Goal: Transaction & Acquisition: Purchase product/service

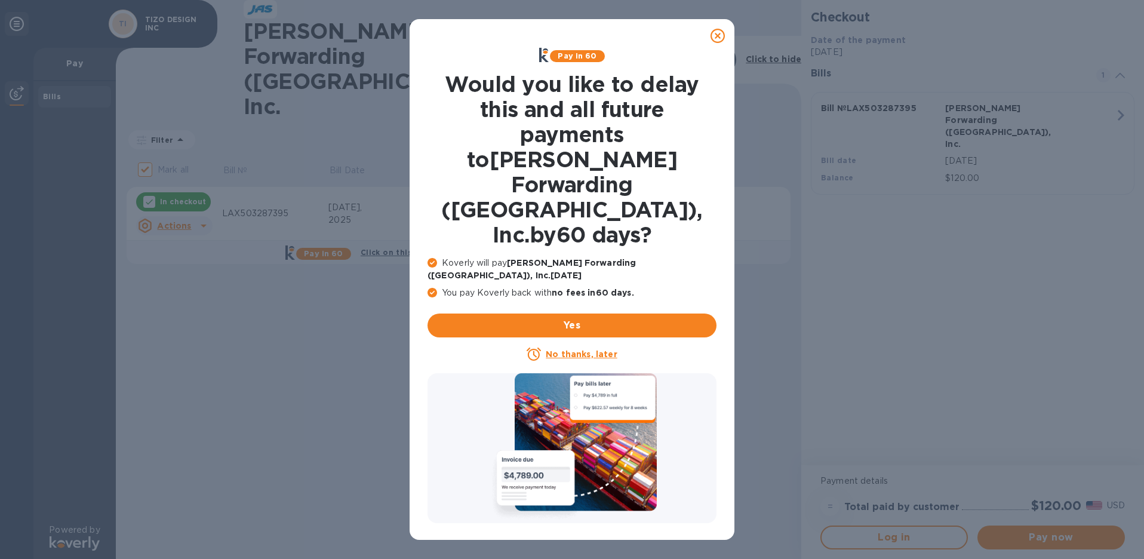
click at [567, 349] on u "No thanks, later" at bounding box center [581, 354] width 71 height 10
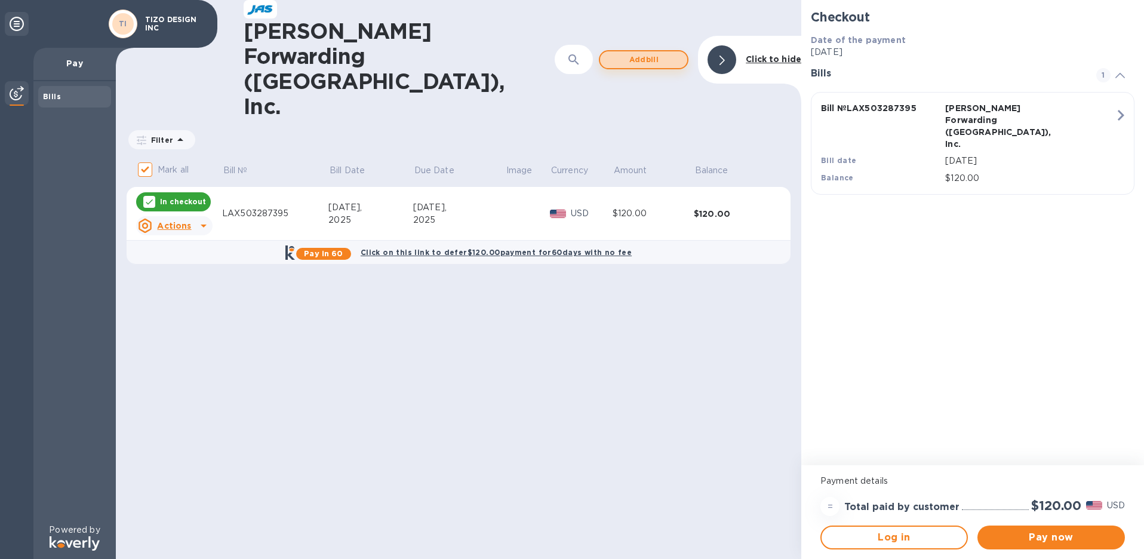
click at [659, 53] on span "Add bill" at bounding box center [644, 60] width 68 height 14
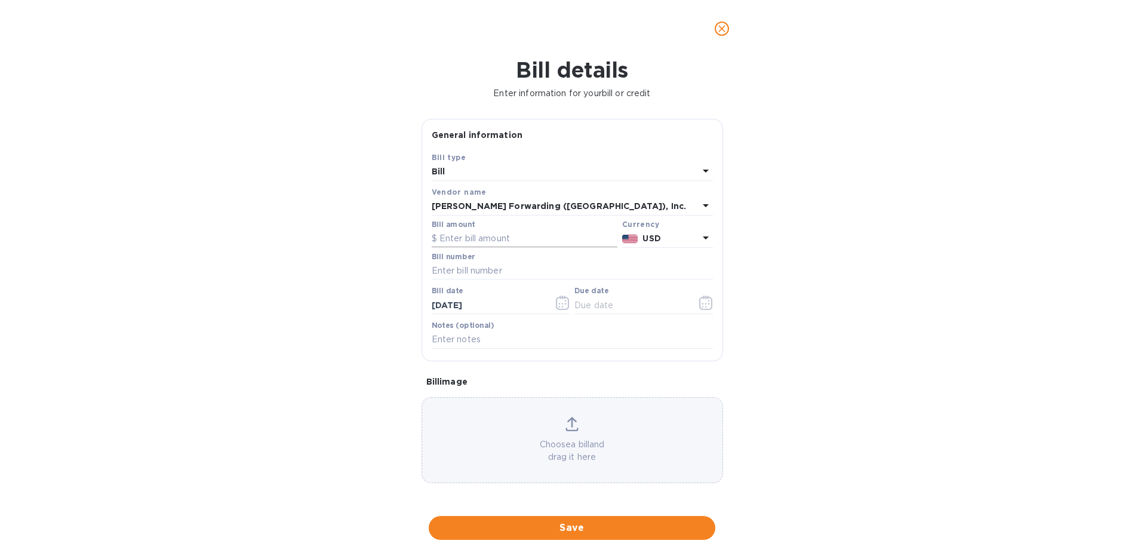
click at [458, 237] on input "text" at bounding box center [525, 239] width 186 height 18
click at [456, 271] on input "text" at bounding box center [572, 271] width 281 height 18
type input "155"
type input "lax503299140"
click at [466, 305] on input "[DATE]" at bounding box center [488, 305] width 113 height 18
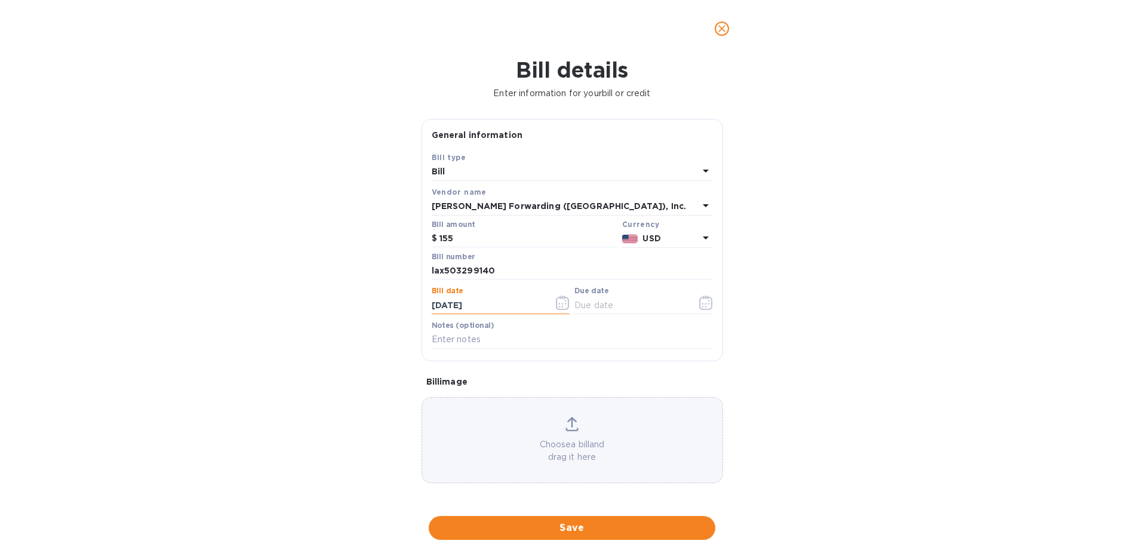
click at [441, 303] on input "[DATE]" at bounding box center [488, 305] width 113 height 18
type input "[DATE]"
click at [585, 307] on input "text" at bounding box center [631, 305] width 113 height 18
type input "[DATE]"
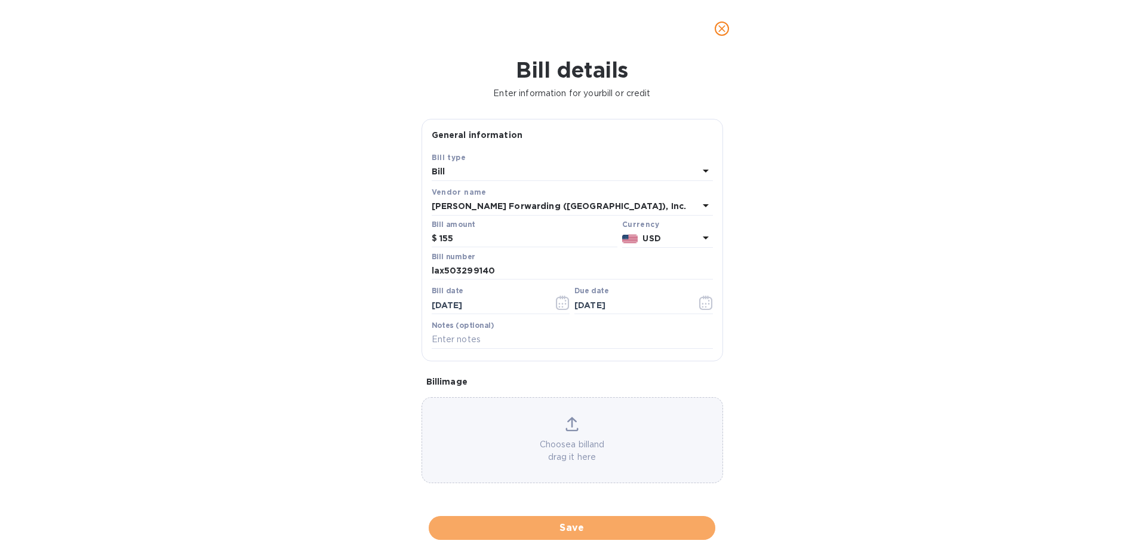
click at [573, 527] on span "Save" at bounding box center [572, 528] width 268 height 14
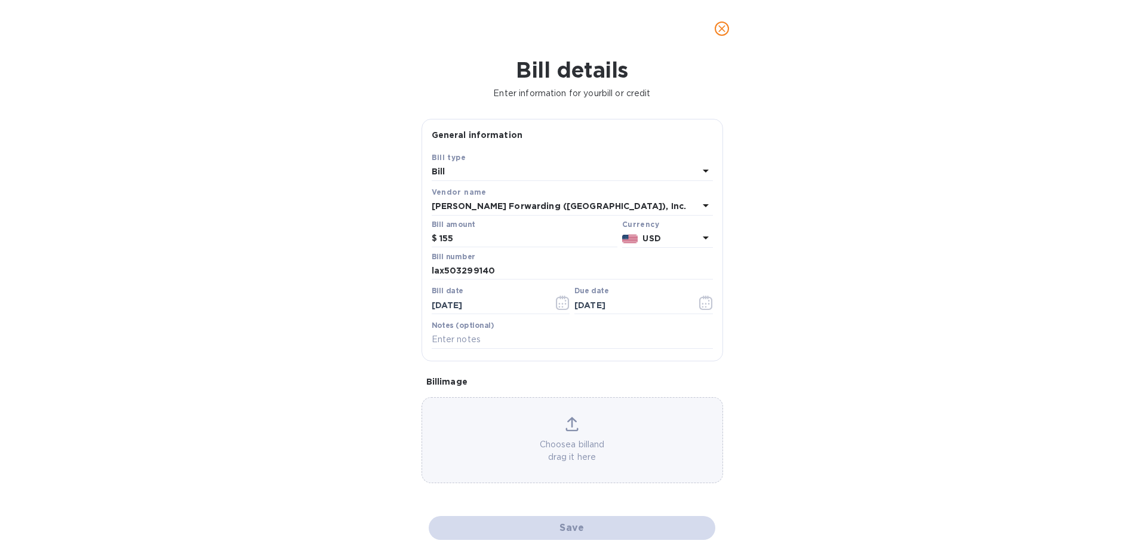
checkbox input "false"
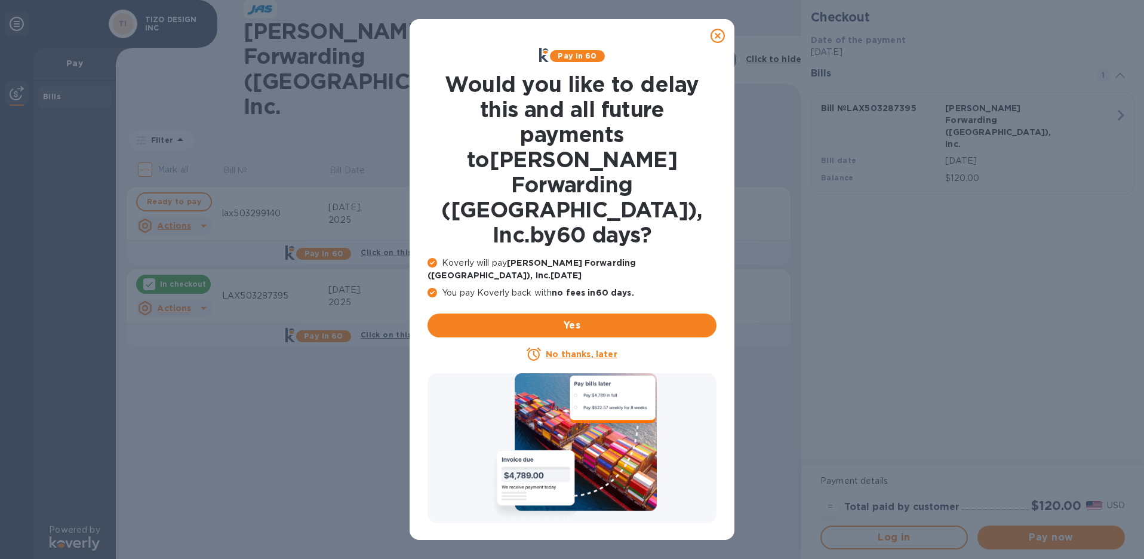
click at [571, 348] on p "No thanks, later" at bounding box center [581, 354] width 71 height 12
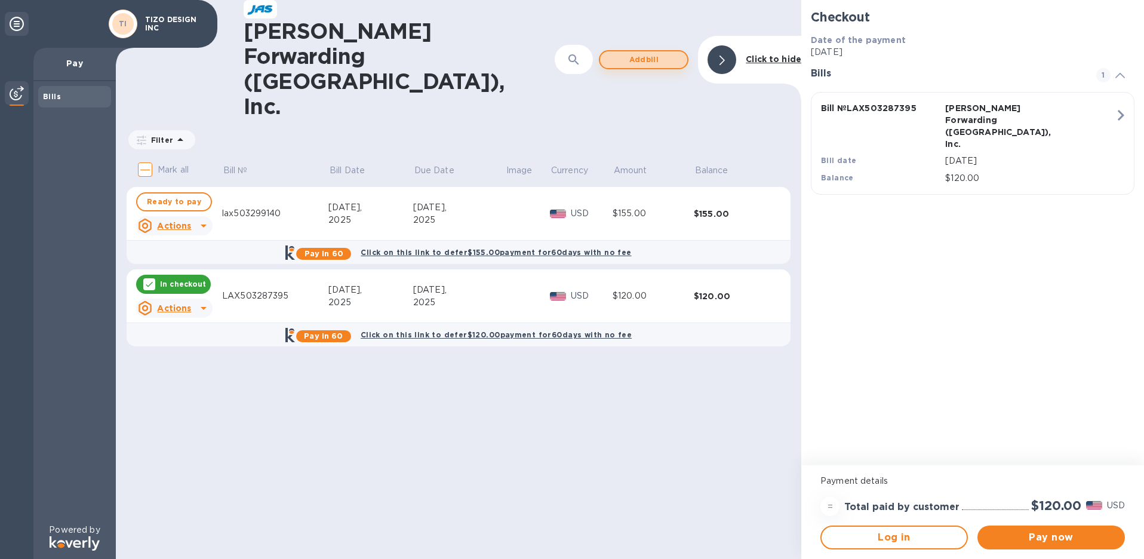
click at [655, 53] on span "Add bill" at bounding box center [644, 60] width 68 height 14
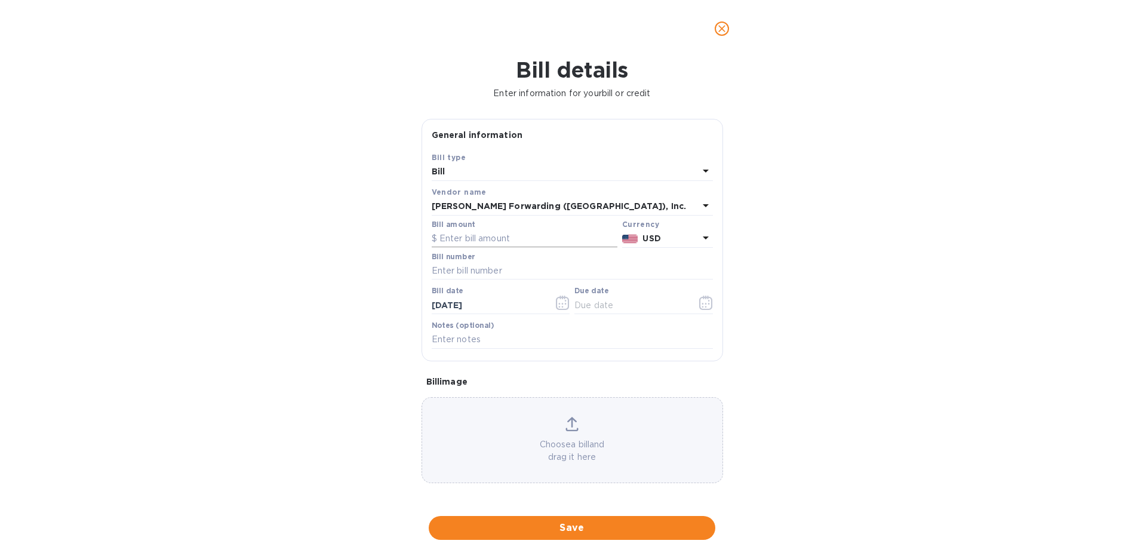
click at [453, 240] on input "text" at bounding box center [525, 239] width 186 height 18
type input "120"
type input "LAX503319099"
click at [440, 305] on input "[DATE]" at bounding box center [488, 305] width 113 height 18
type input "07/16/9202"
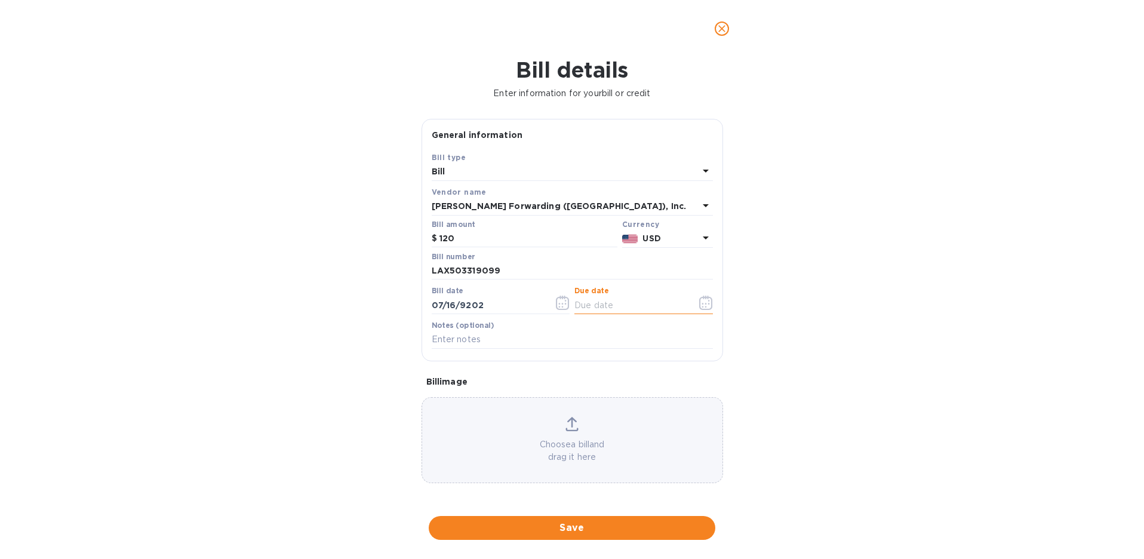
click at [582, 306] on input "text" at bounding box center [631, 305] width 113 height 18
type input "[DATE]"
click at [590, 524] on span "Save" at bounding box center [572, 528] width 268 height 14
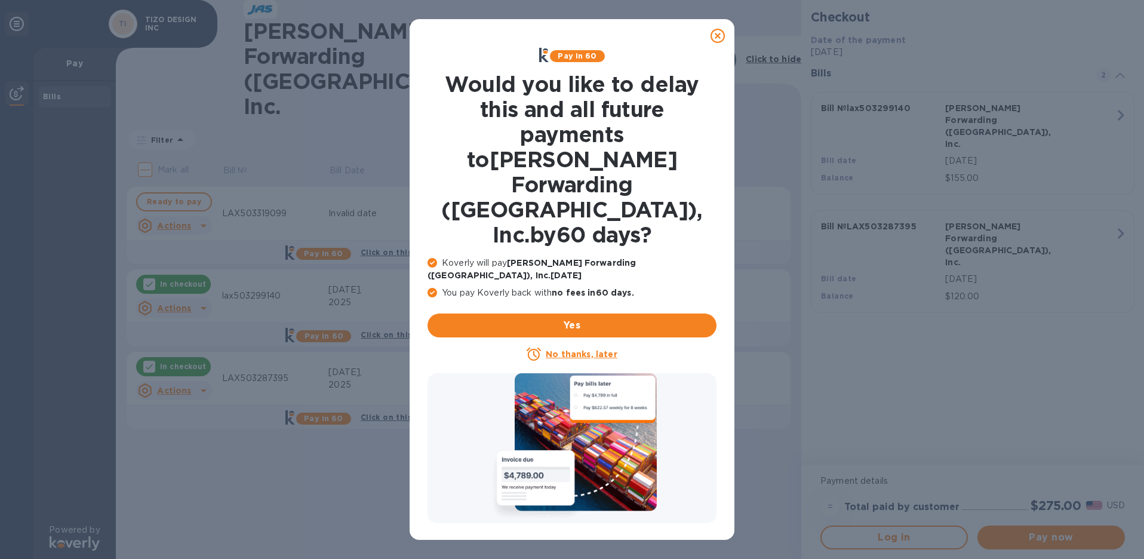
click at [596, 349] on u "No thanks, later" at bounding box center [581, 354] width 71 height 10
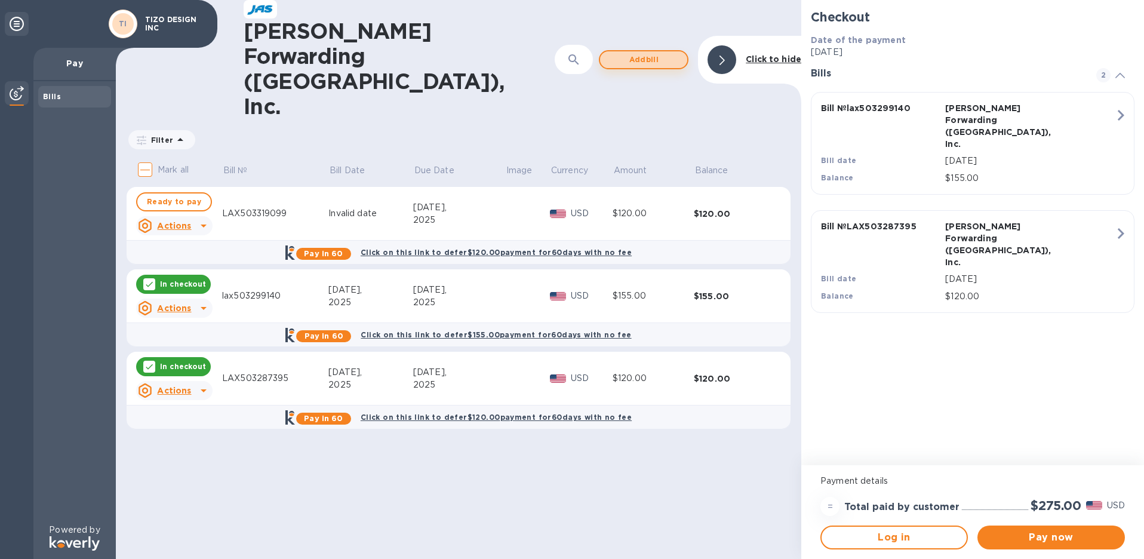
click at [655, 53] on span "Add bill" at bounding box center [644, 60] width 68 height 14
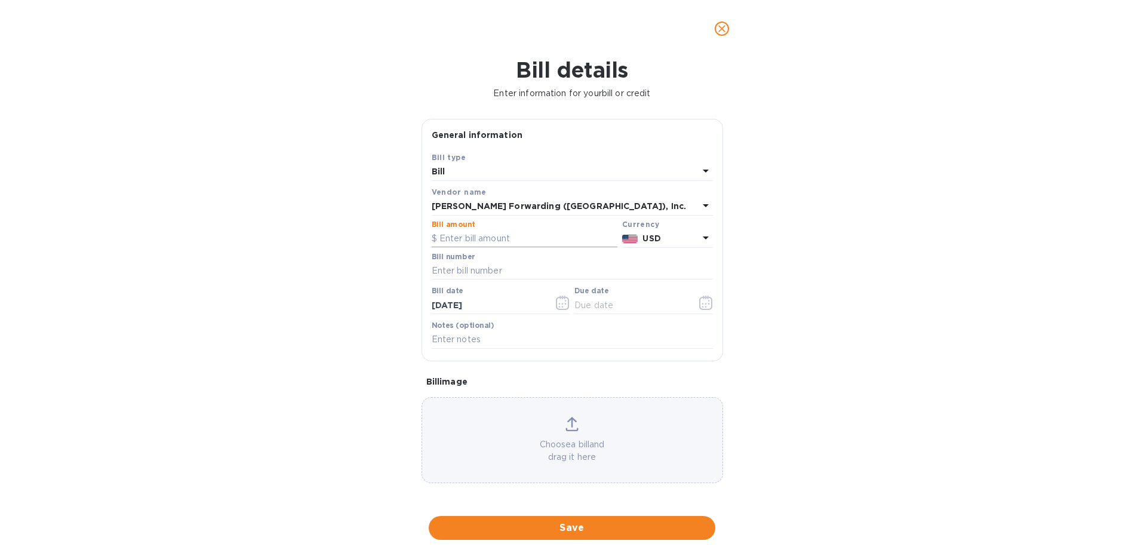
click at [474, 237] on input "text" at bounding box center [525, 239] width 186 height 18
type input "150"
click at [450, 272] on input "text" at bounding box center [572, 271] width 281 height 18
type input "LAX503322778"
click at [557, 305] on icon "button" at bounding box center [563, 303] width 14 height 14
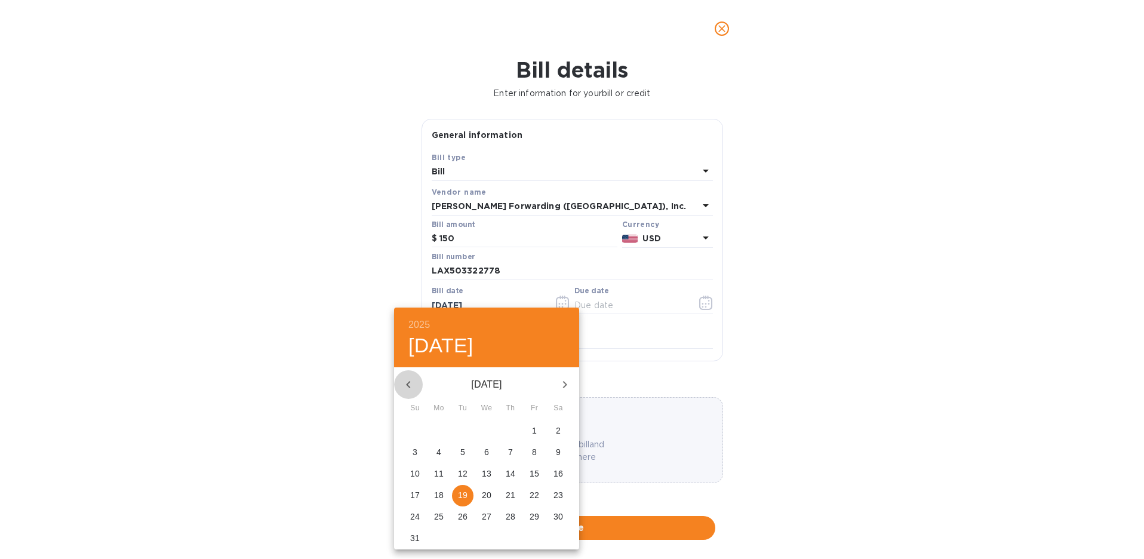
click at [409, 383] on icon "button" at bounding box center [408, 385] width 14 height 14
click at [415, 490] on p "20" at bounding box center [415, 495] width 10 height 12
type input "[DATE]"
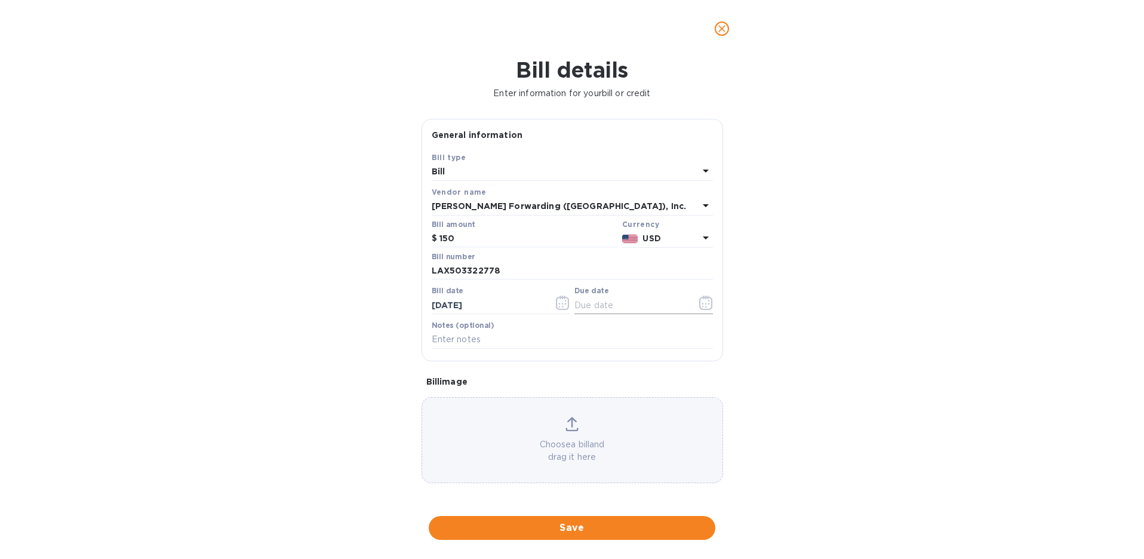
click at [593, 302] on input "text" at bounding box center [631, 305] width 113 height 18
type input "[DATE]"
click at [575, 529] on span "Save" at bounding box center [572, 528] width 268 height 14
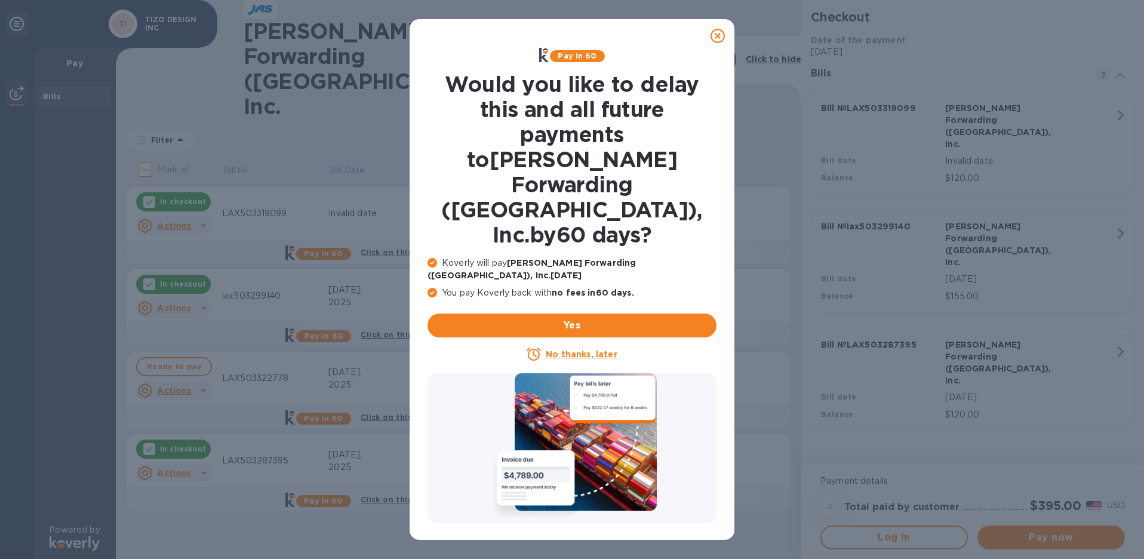
click at [571, 349] on u "No thanks, later" at bounding box center [581, 354] width 71 height 10
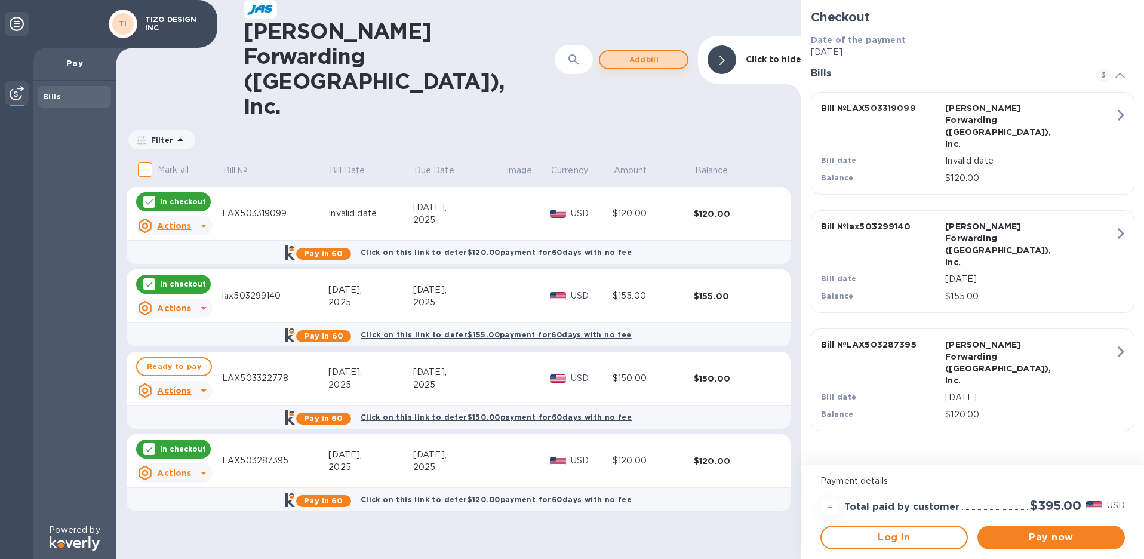
click at [654, 53] on span "Add bill" at bounding box center [644, 60] width 68 height 14
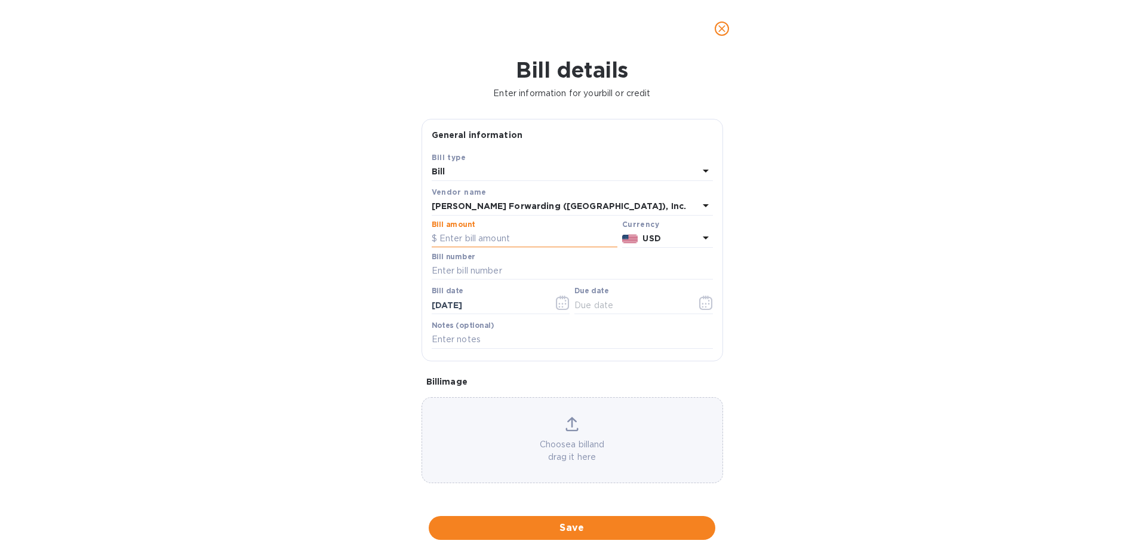
click at [486, 240] on input "text" at bounding box center [525, 239] width 186 height 18
type input "120"
type input "LAX503334371"
type input "[DATE]"
click at [631, 305] on input "text" at bounding box center [631, 305] width 113 height 18
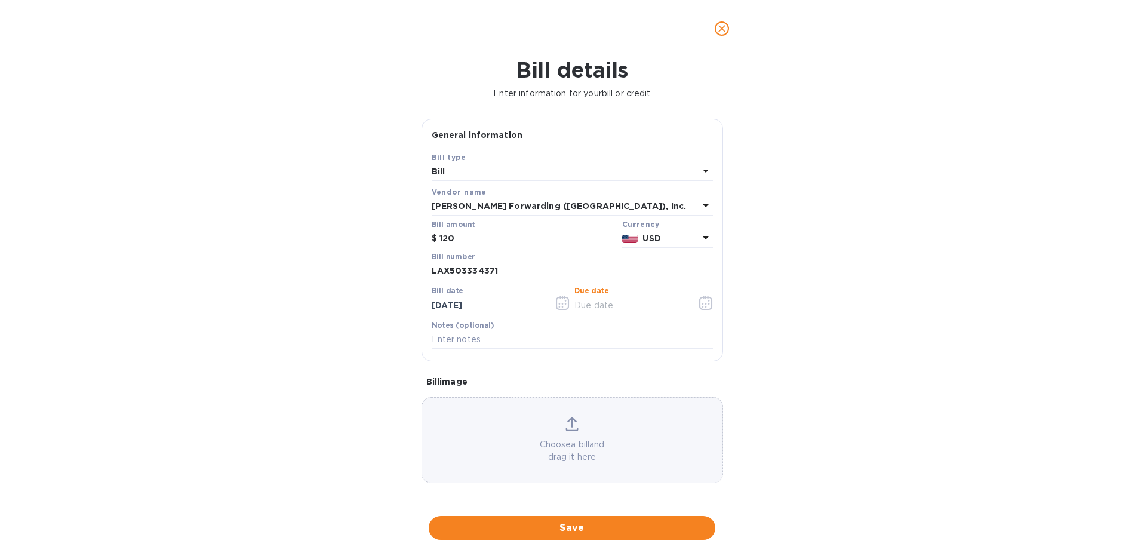
type input "8_/__/____"
type input "[DATE]"
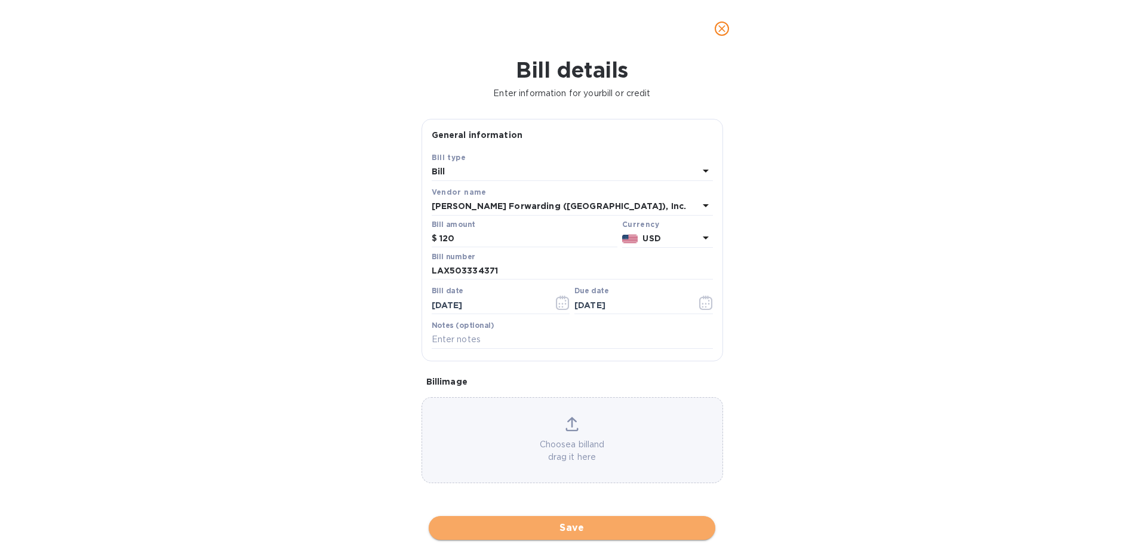
click at [591, 523] on span "Save" at bounding box center [572, 528] width 268 height 14
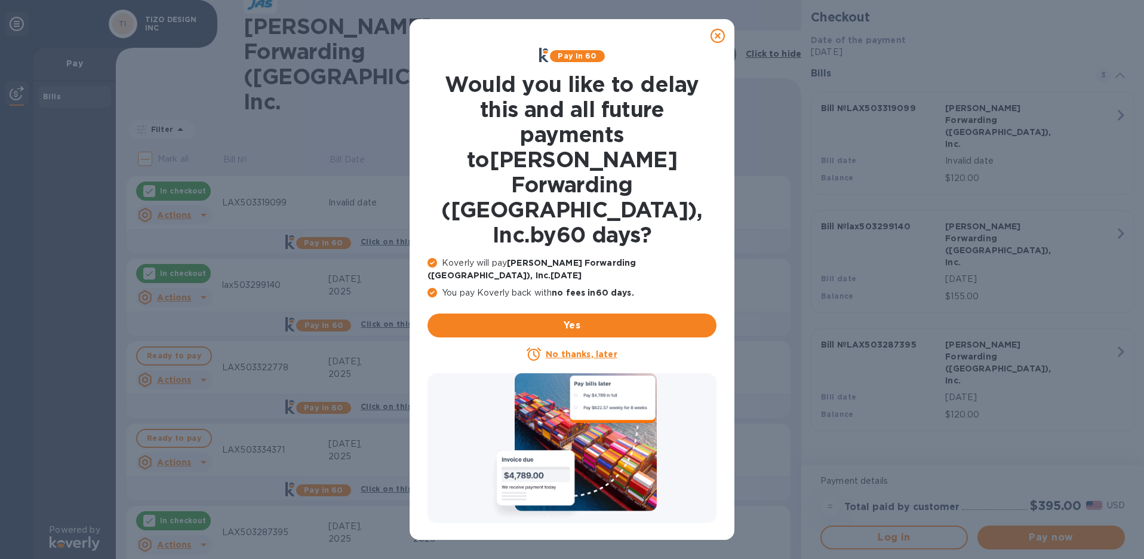
click at [566, 349] on u "No thanks, later" at bounding box center [581, 354] width 71 height 10
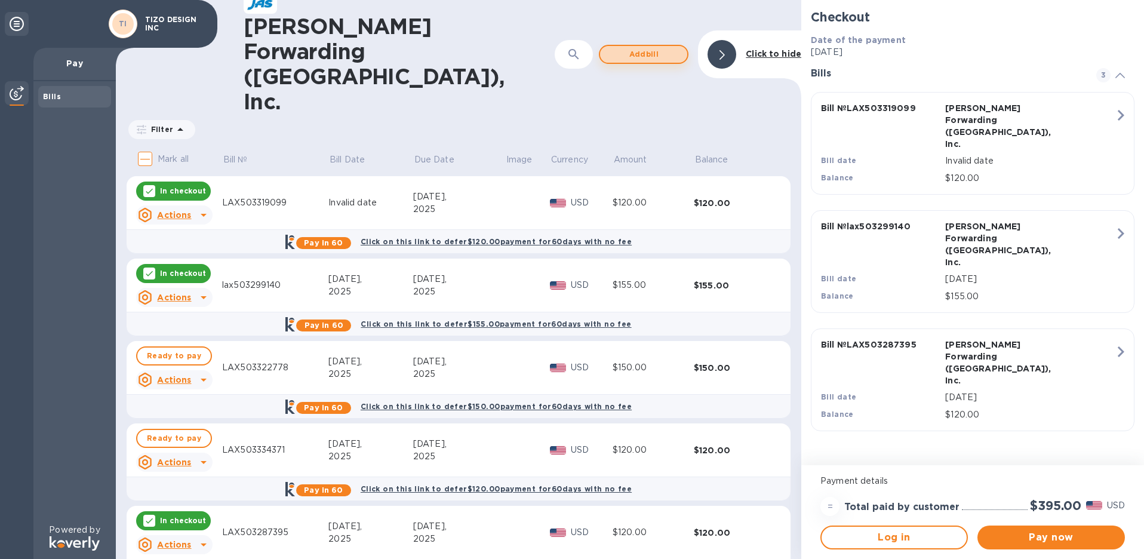
click at [643, 47] on span "Add bill" at bounding box center [644, 54] width 68 height 14
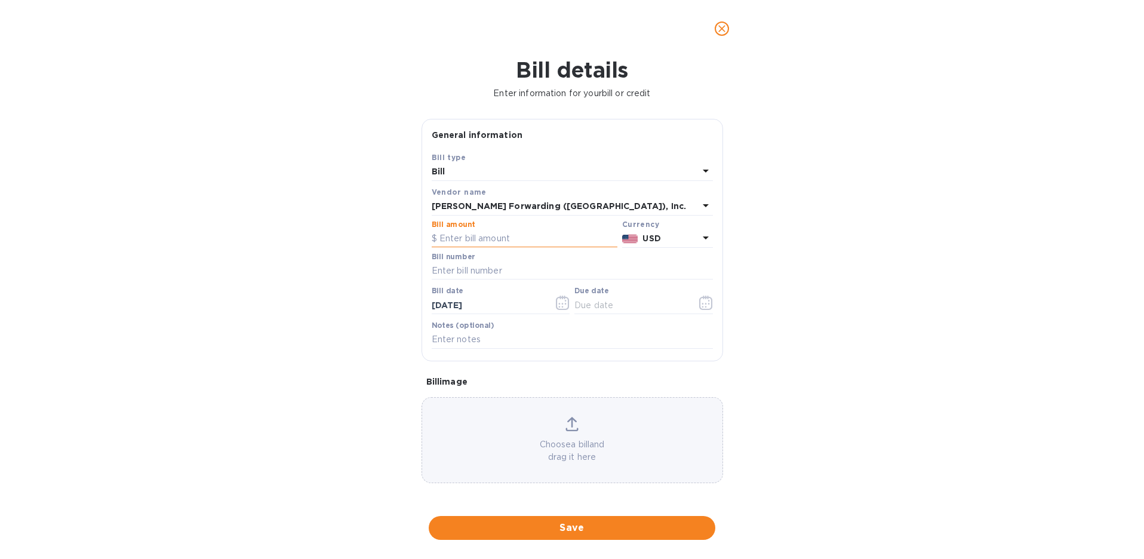
click at [478, 238] on input "text" at bounding box center [525, 239] width 186 height 18
type input "190"
type input "LAX503349975"
type input "[DATE]"
click at [627, 304] on input "text" at bounding box center [631, 305] width 113 height 18
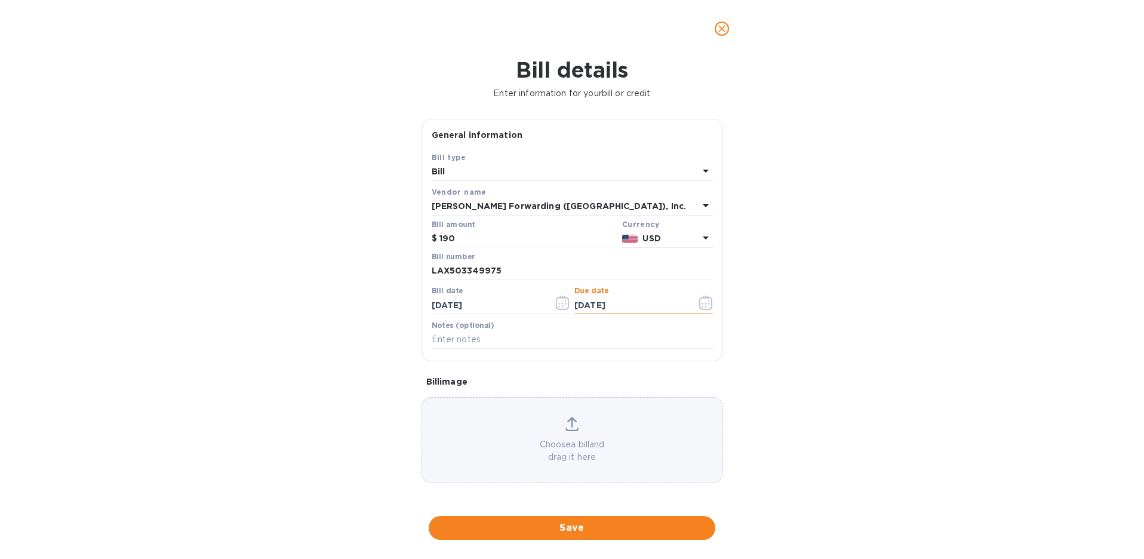
type input "[DATE]"
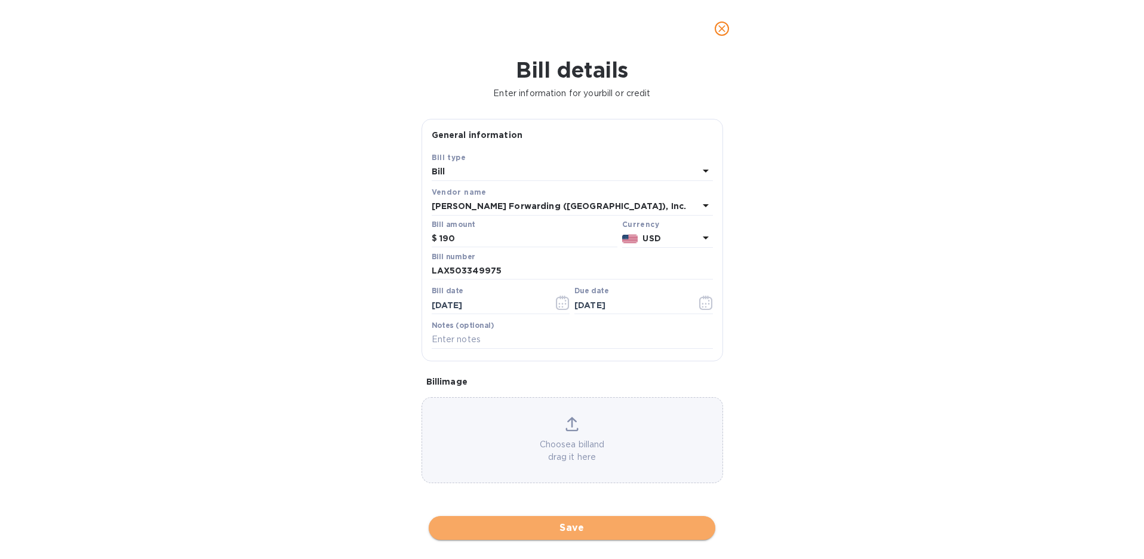
click at [604, 527] on span "Save" at bounding box center [572, 528] width 268 height 14
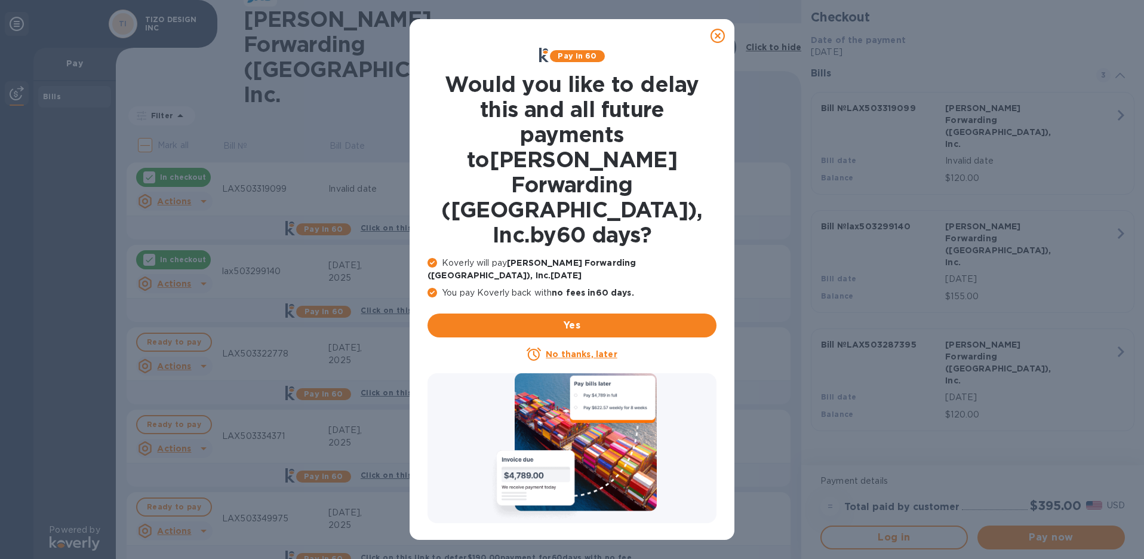
click at [582, 349] on u "No thanks, later" at bounding box center [581, 354] width 71 height 10
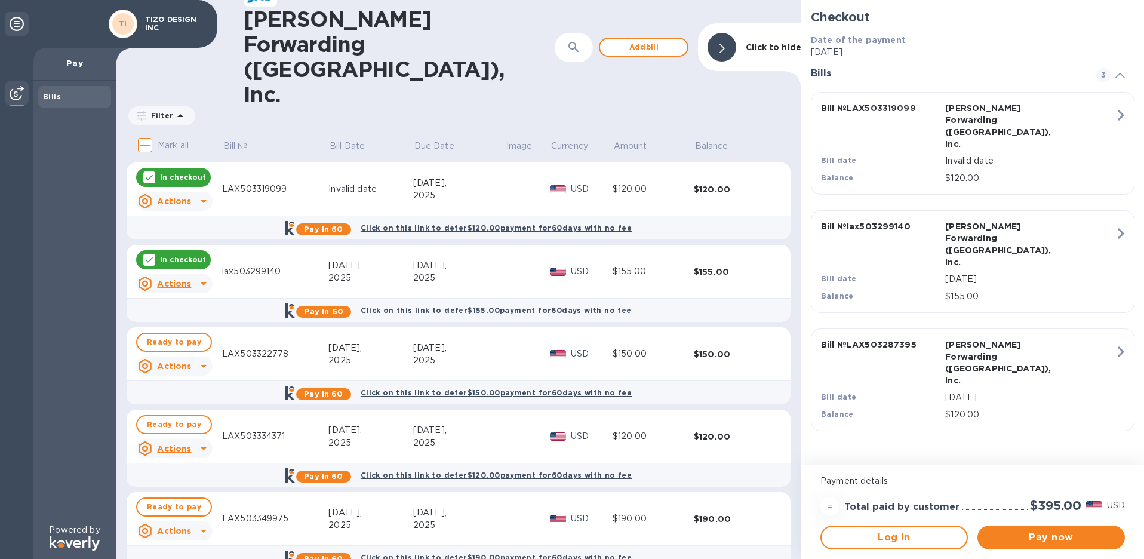
scroll to position [62, 0]
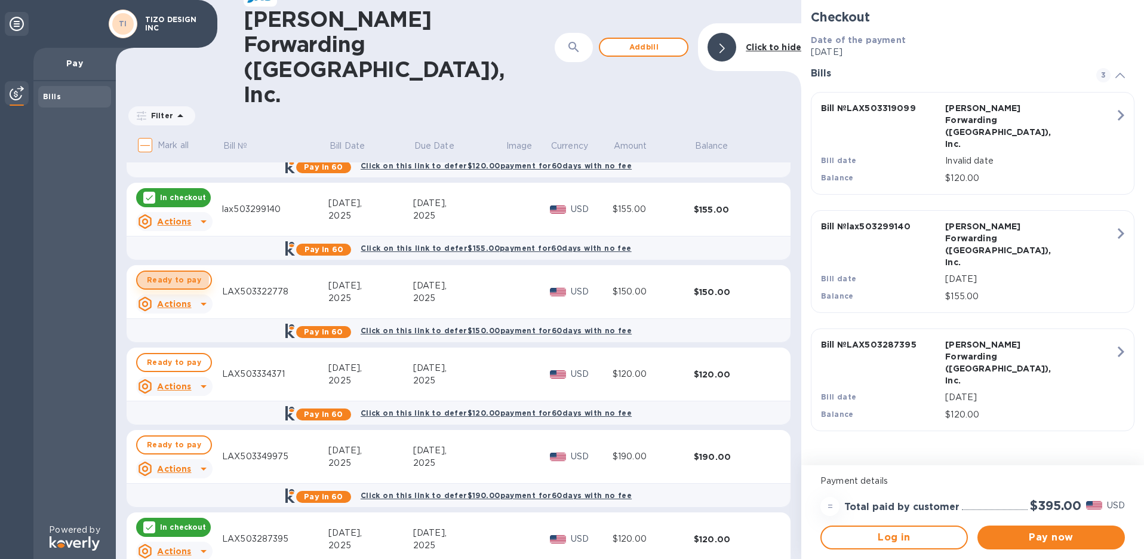
click at [164, 273] on span "Ready to pay" at bounding box center [174, 280] width 54 height 14
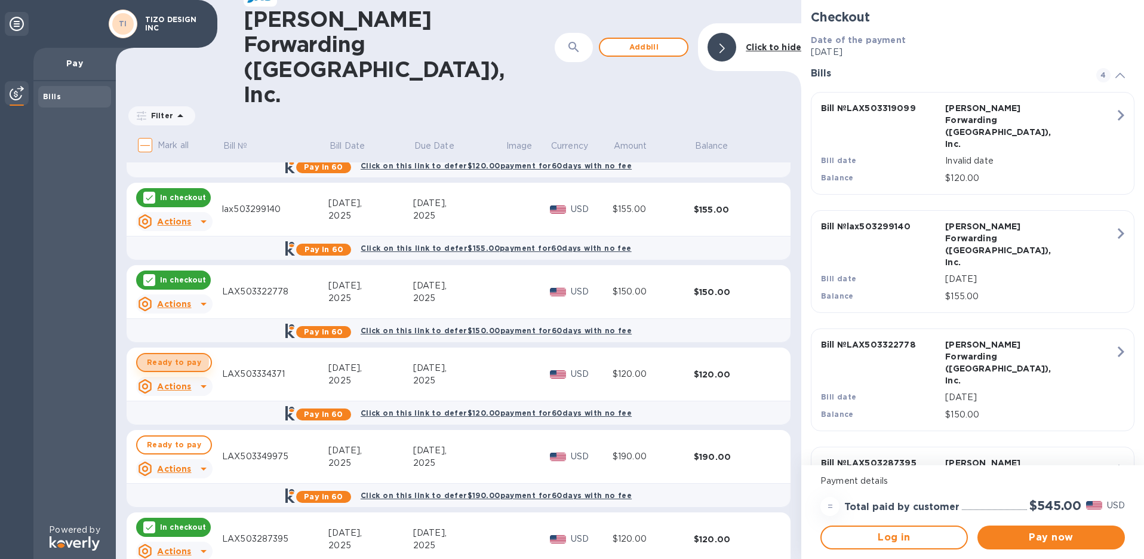
click at [168, 355] on span "Ready to pay" at bounding box center [174, 362] width 54 height 14
click at [175, 438] on span "Ready to pay" at bounding box center [174, 445] width 54 height 14
checkbox input "true"
click at [85, 62] on p "Pay" at bounding box center [74, 63] width 63 height 12
click at [1064, 532] on span "Pay now" at bounding box center [1051, 537] width 128 height 14
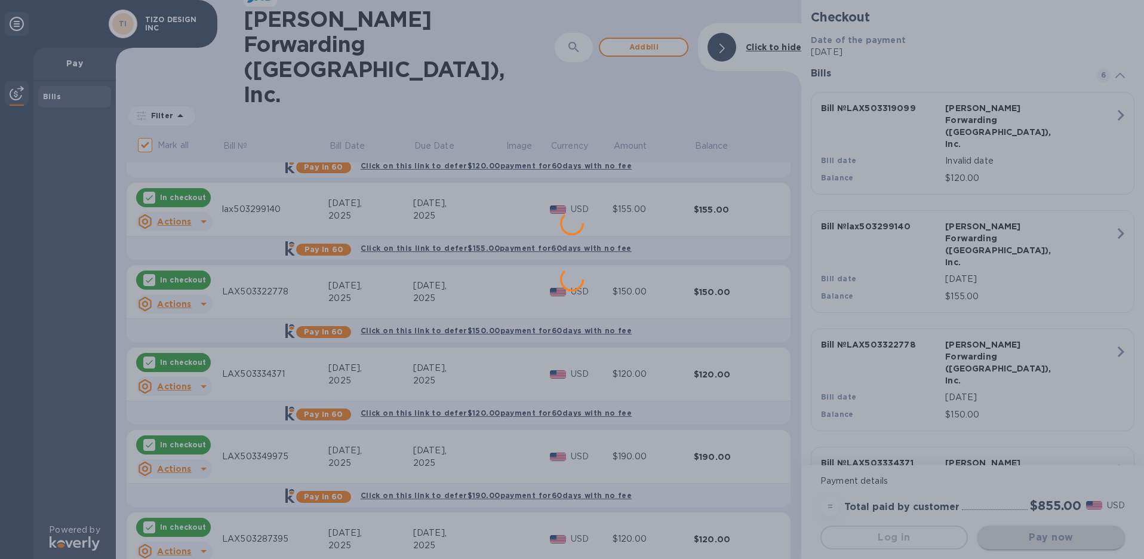
scroll to position [0, 0]
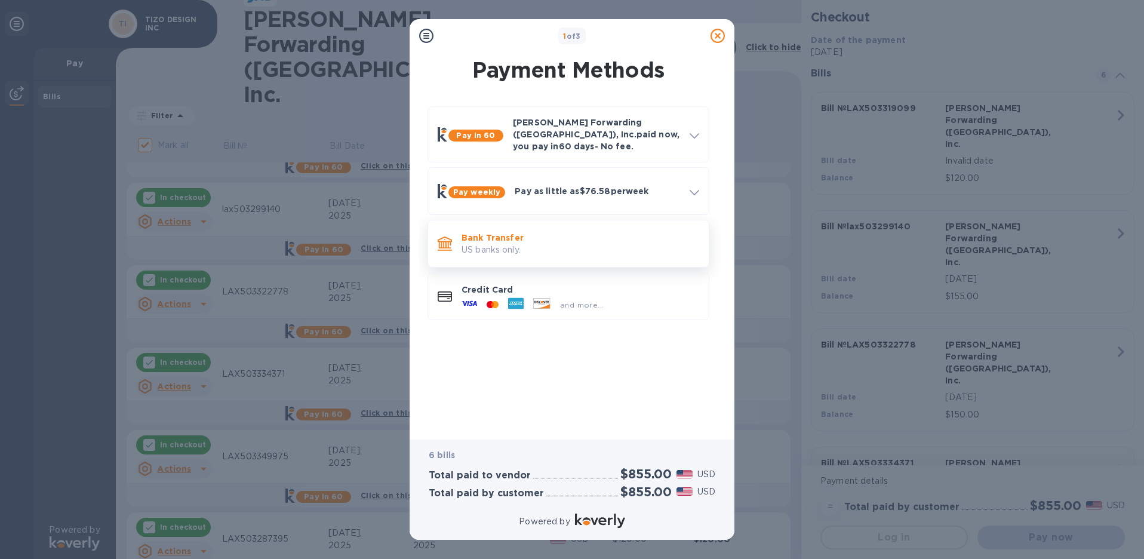
click at [494, 234] on p "Bank Transfer" at bounding box center [581, 238] width 238 height 12
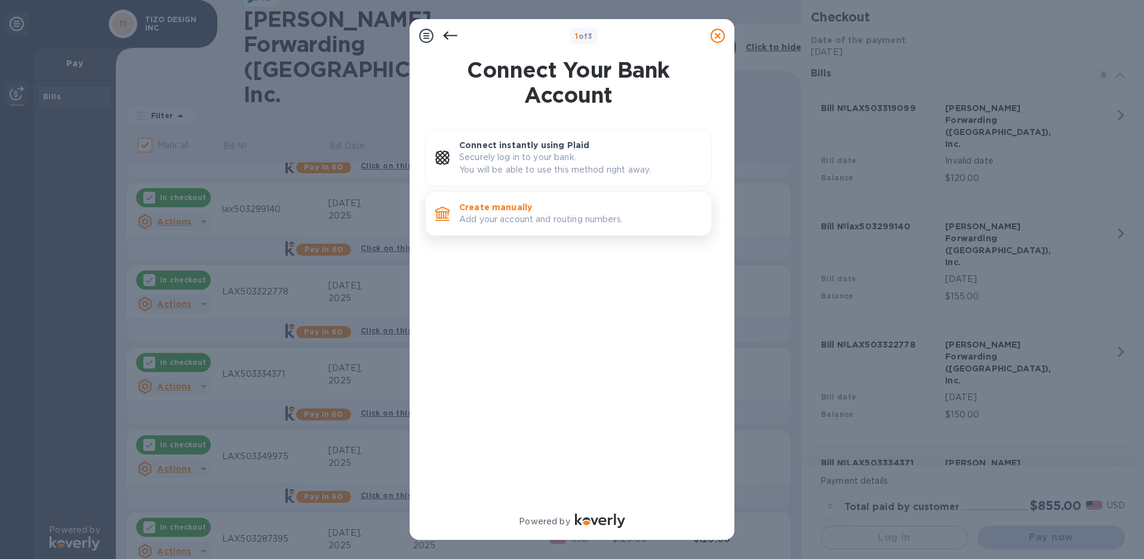
click at [512, 214] on p "Add your account and routing numbers." at bounding box center [580, 219] width 243 height 13
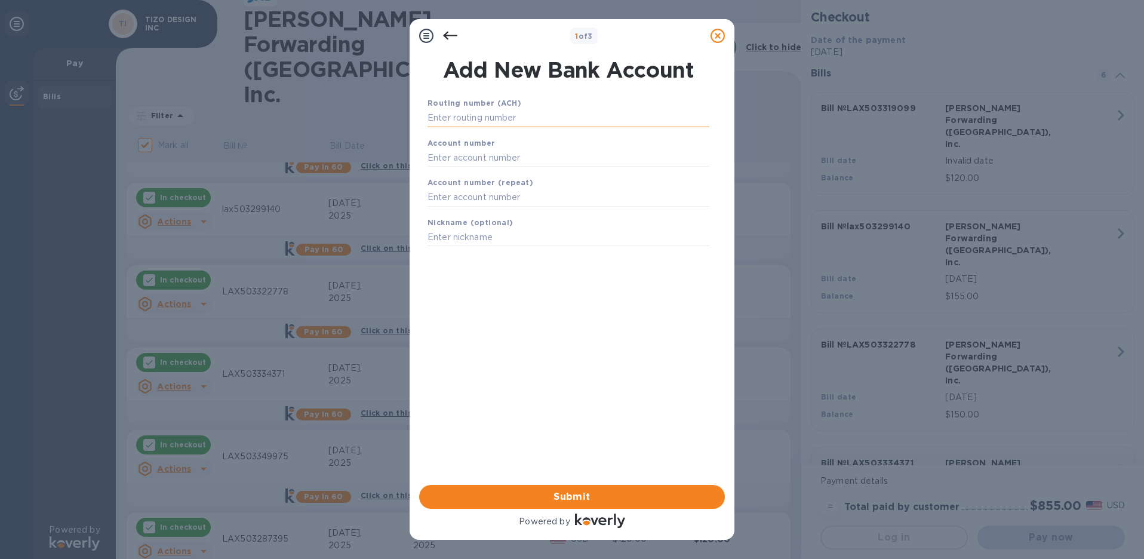
click at [479, 119] on input "text" at bounding box center [569, 118] width 282 height 18
type input "322271724"
type input "7834096955"
type input "j"
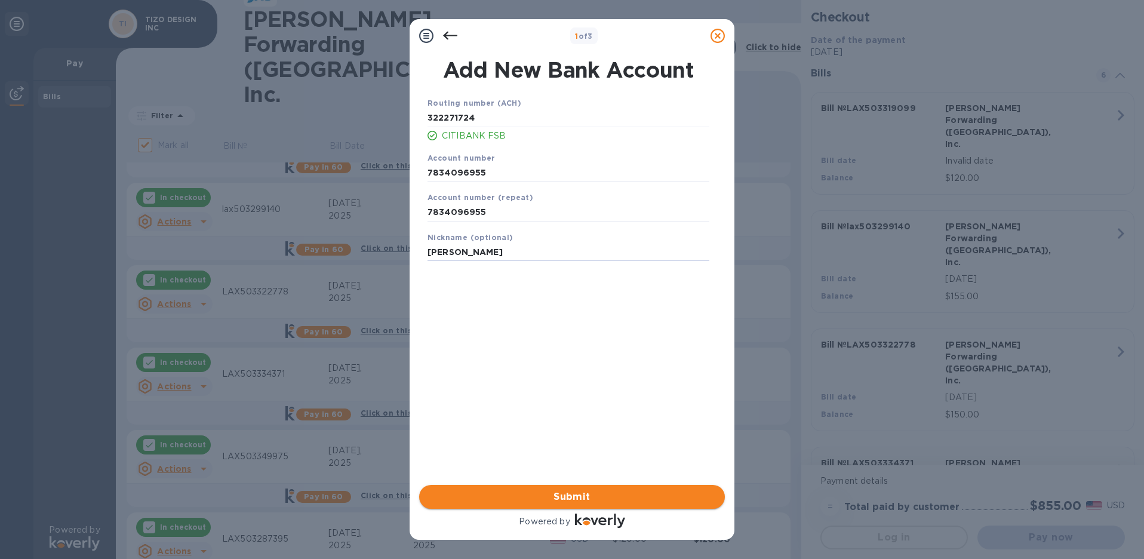
type input "[PERSON_NAME]"
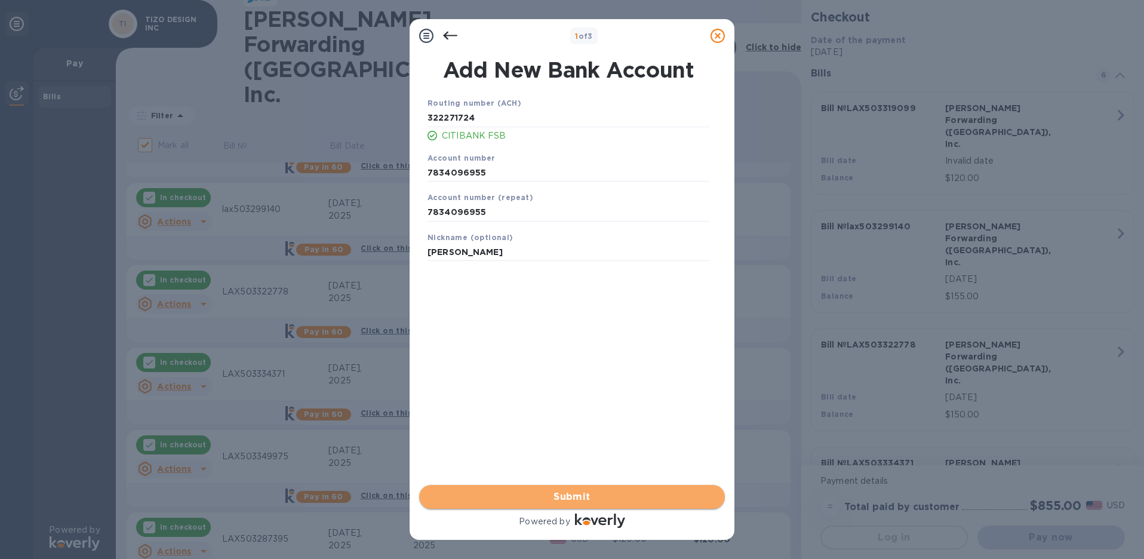
click at [581, 497] on span "Submit" at bounding box center [572, 497] width 287 height 14
